Goal: Task Accomplishment & Management: Manage account settings

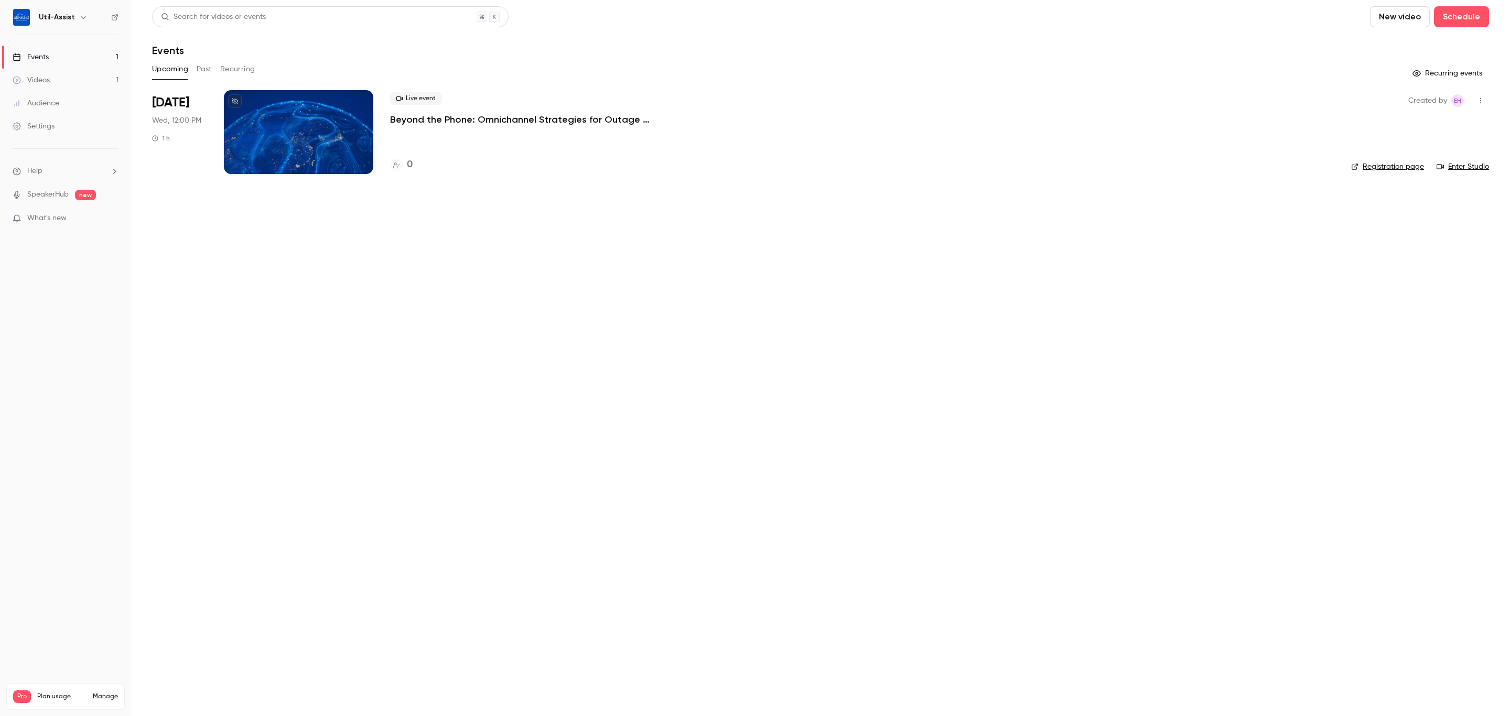
click at [77, 12] on button "button" at bounding box center [83, 17] width 13 height 13
click at [55, 147] on link "Log out" at bounding box center [87, 152] width 157 height 27
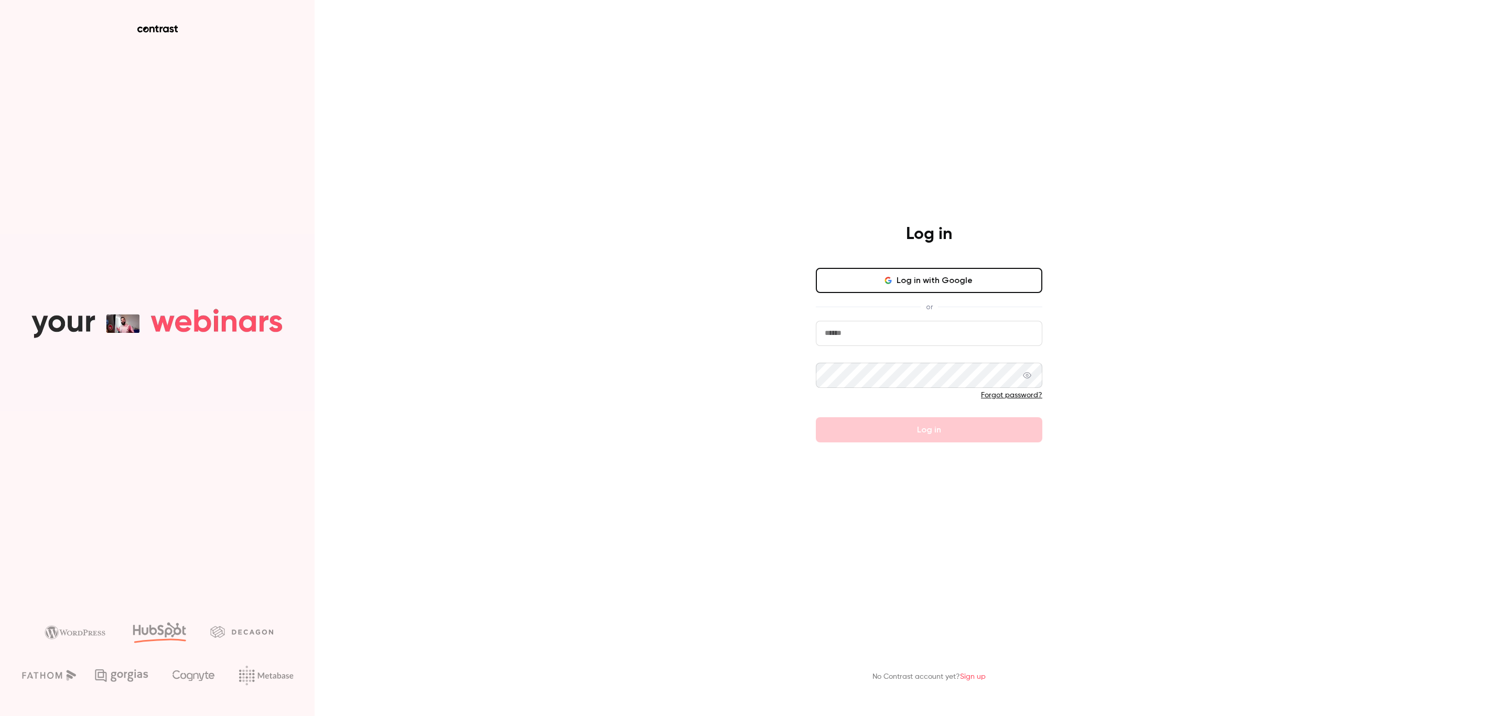
type input "**********"
